Goal: Navigation & Orientation: Go to known website

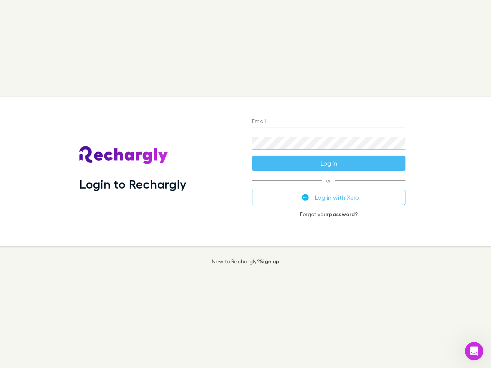
click at [245, 184] on div "Login to Rechargly" at bounding box center [159, 171] width 173 height 149
click at [329, 122] on input "Email" at bounding box center [328, 122] width 153 height 12
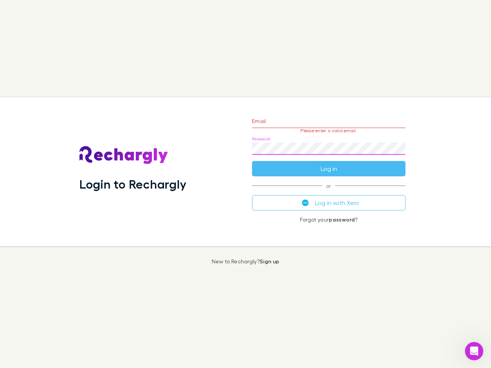
click at [329, 163] on form "Email Please enter a valid email. Password Log in" at bounding box center [328, 143] width 153 height 67
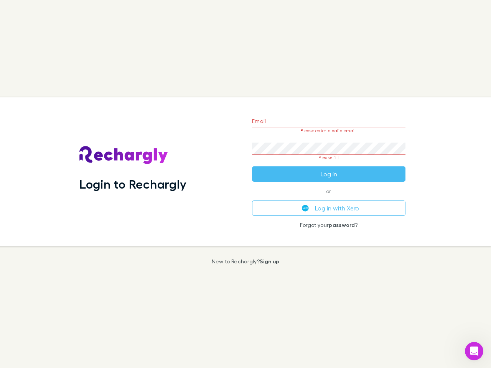
click at [329, 198] on div "Email Please enter a valid email. Password Please fill Log in or Log in with Xe…" at bounding box center [329, 171] width 166 height 149
click at [474, 351] on icon "Open Intercom Messenger" at bounding box center [474, 351] width 13 height 13
